Goal: Information Seeking & Learning: Check status

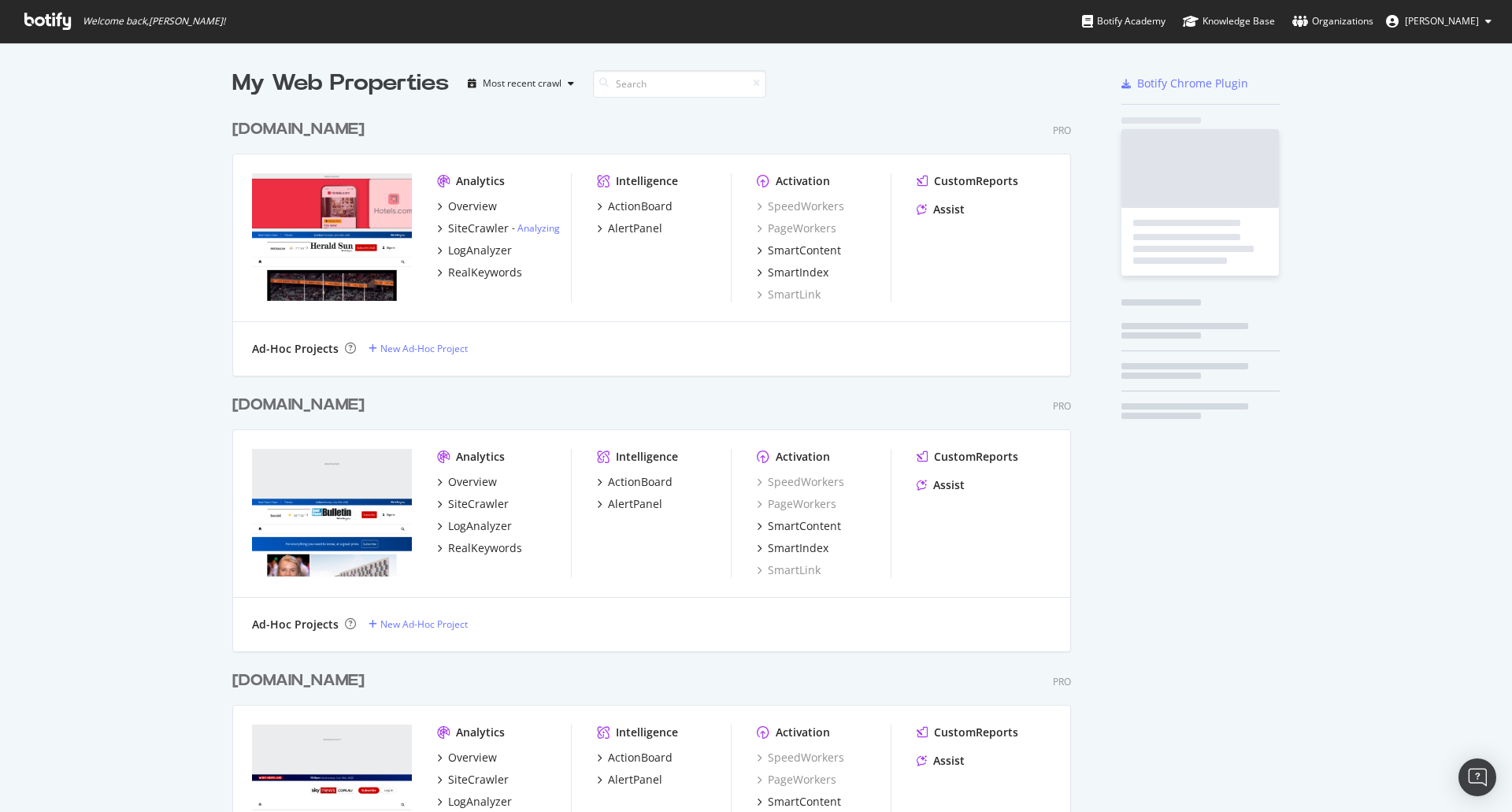
scroll to position [3852, 839]
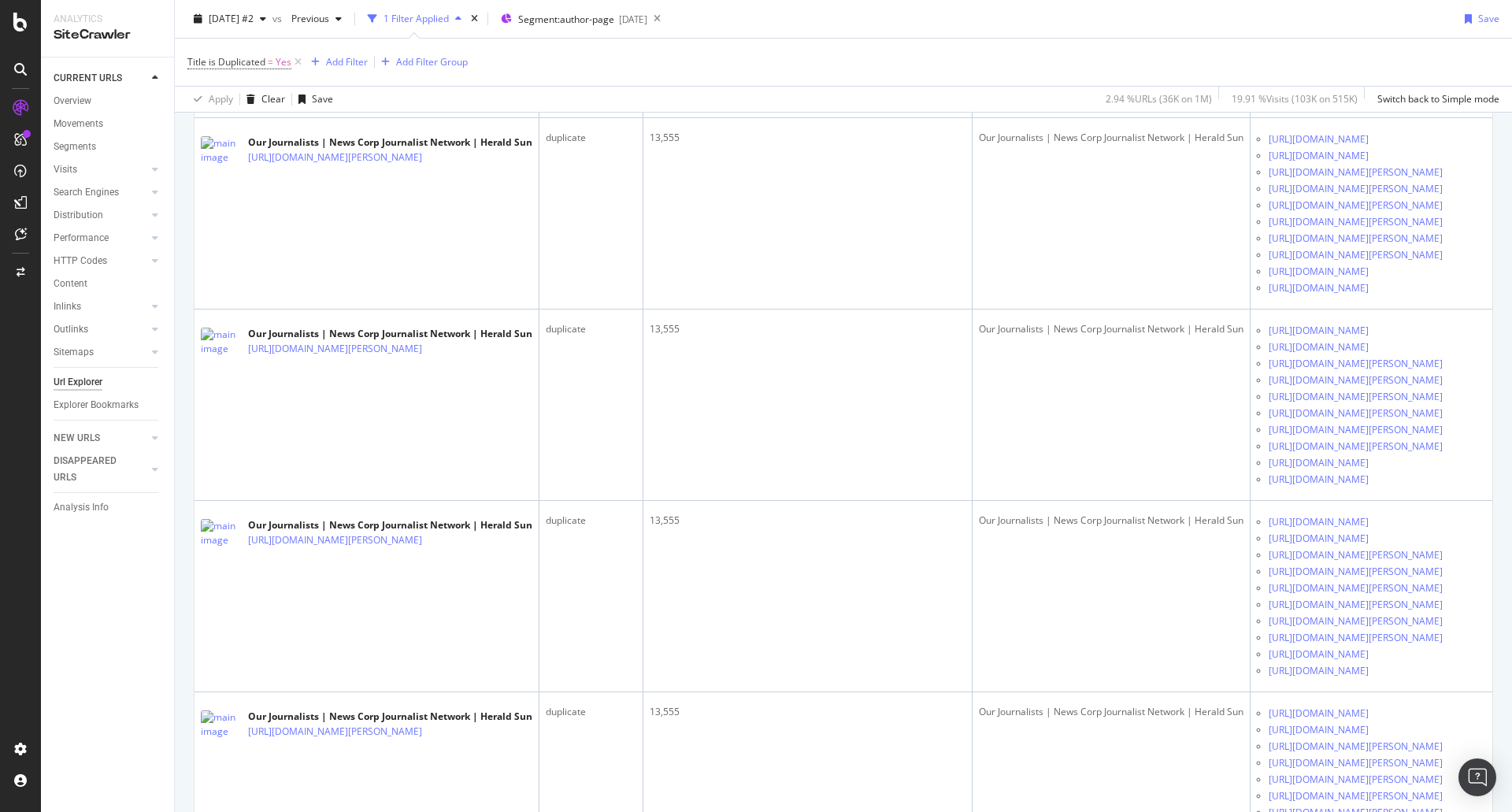
scroll to position [1339, 0]
